Goal: Information Seeking & Learning: Learn about a topic

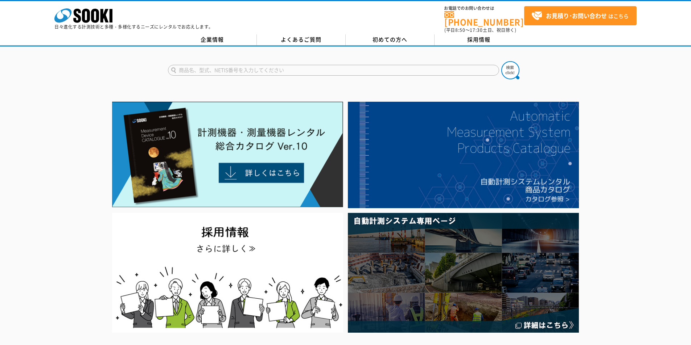
click at [236, 65] on input "text" at bounding box center [333, 70] width 331 height 11
type input "キャスポル"
click at [270, 78] on div "キャスポル" at bounding box center [236, 80] width 137 height 9
click at [512, 67] on img at bounding box center [510, 70] width 18 height 18
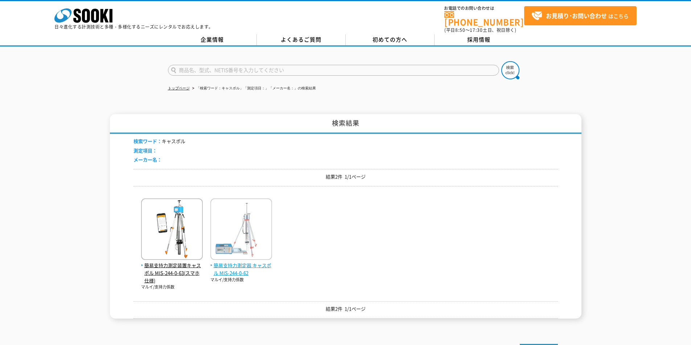
click at [226, 262] on span "簡易支持力測定器 キャスポル MIS-244-0-62" at bounding box center [241, 269] width 62 height 15
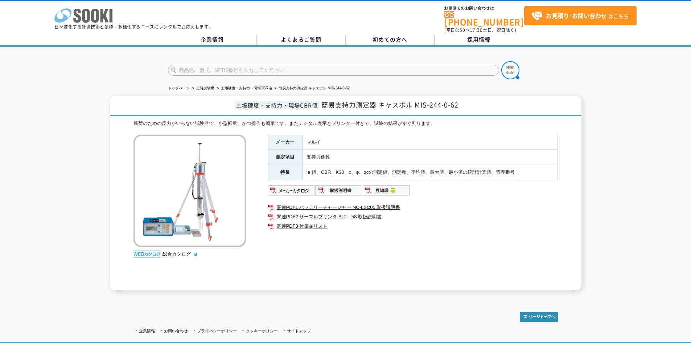
click at [83, 17] on icon at bounding box center [86, 16] width 8 height 14
